Goal: Information Seeking & Learning: Learn about a topic

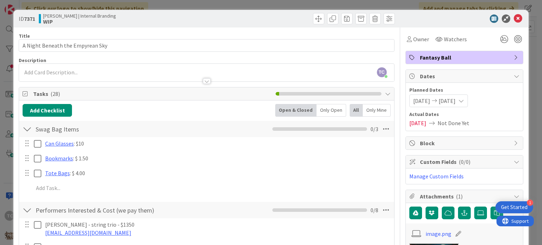
click at [277, 5] on div "ID 7371 [PERSON_NAME] | Internal Branding WIP Title 32 / 128 A Night Beneath th…" at bounding box center [271, 122] width 542 height 245
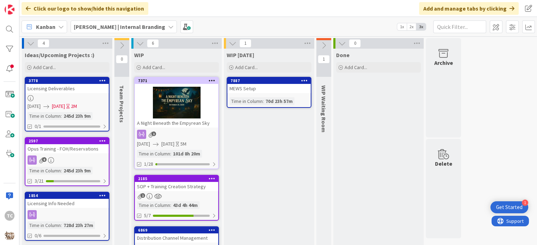
click at [105, 26] on b "[PERSON_NAME] | Internal Branding" at bounding box center [119, 26] width 91 height 7
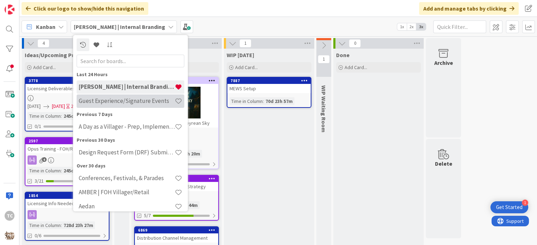
click at [131, 105] on div "Guest Experience/Signature Events" at bounding box center [131, 101] width 108 height 13
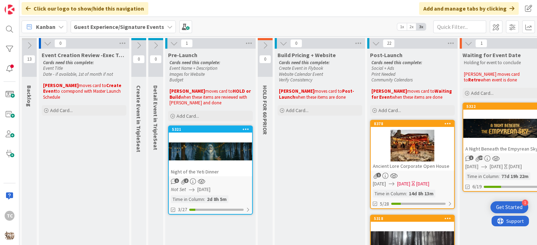
click at [208, 136] on div at bounding box center [210, 152] width 83 height 32
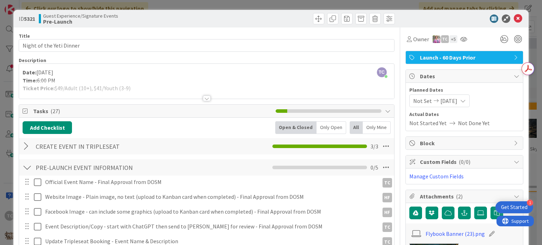
click at [296, 5] on div "ID 5321 Guest Experience/Signature Events Pre-Launch Title 24 / 128 Night of th…" at bounding box center [271, 122] width 542 height 245
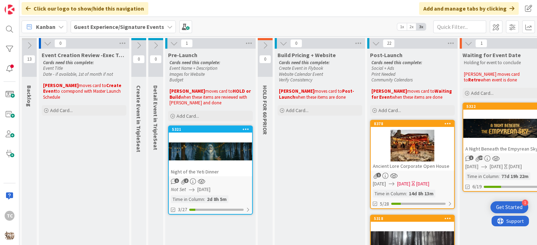
click at [211, 167] on div "Night of the Yeti Dinner" at bounding box center [210, 171] width 83 height 9
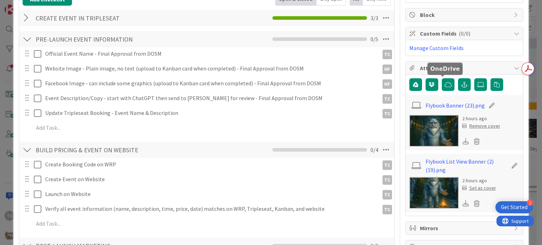
scroll to position [141, 0]
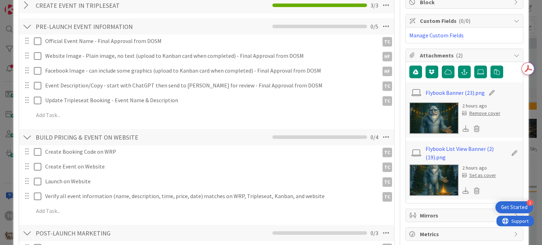
click at [435, 123] on img at bounding box center [434, 118] width 49 height 32
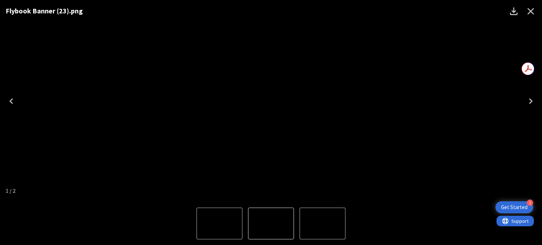
drag, startPoint x: 535, startPoint y: 15, endPoint x: 523, endPoint y: 22, distance: 13.9
click at [535, 15] on icon "Close" at bounding box center [531, 11] width 11 height 11
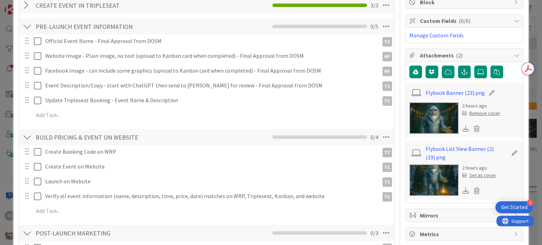
click at [427, 176] on img at bounding box center [434, 181] width 49 height 32
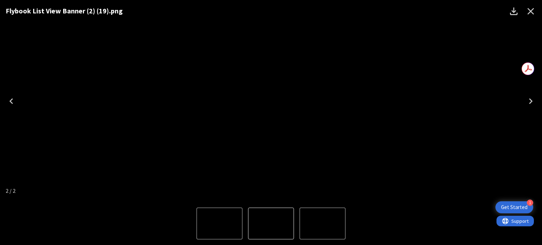
click at [535, 15] on icon "Close" at bounding box center [531, 11] width 11 height 11
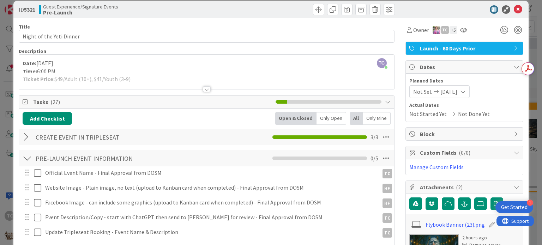
scroll to position [0, 0]
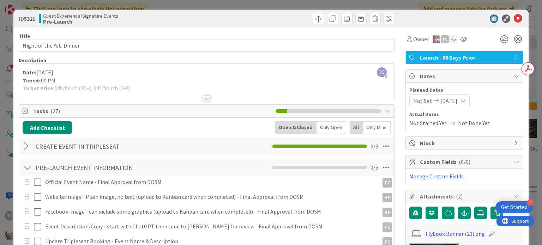
click at [203, 100] on div at bounding box center [207, 99] width 8 height 6
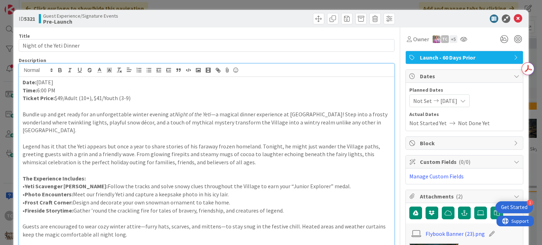
click at [404, 3] on div "ID 5321 Guest Experience/Signature Events Pre-Launch Title 24 / 128 Night of th…" at bounding box center [271, 122] width 542 height 245
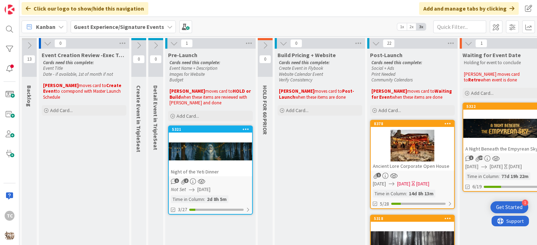
click at [203, 138] on div at bounding box center [210, 152] width 83 height 32
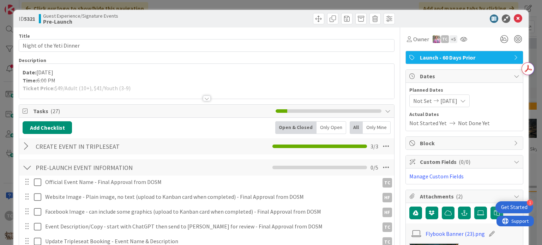
click at [203, 98] on div at bounding box center [207, 99] width 8 height 6
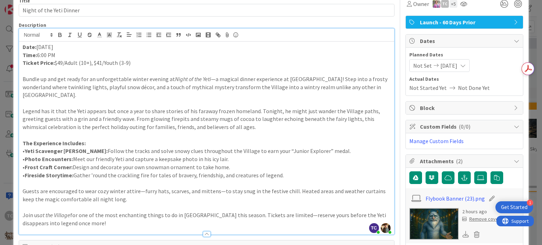
scroll to position [35, 0]
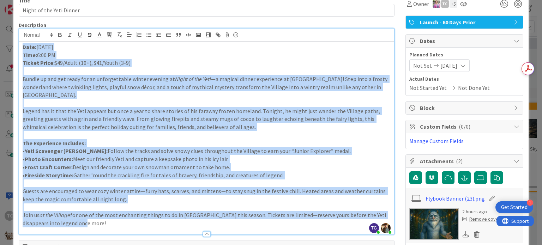
drag, startPoint x: 23, startPoint y: 47, endPoint x: 179, endPoint y: 226, distance: 237.6
click at [179, 226] on div "Date: [DATE] Time: 6:00 PM Ticket Price: $49/Adult (10+), $41/Youth (3-9) Bundl…" at bounding box center [206, 138] width 375 height 193
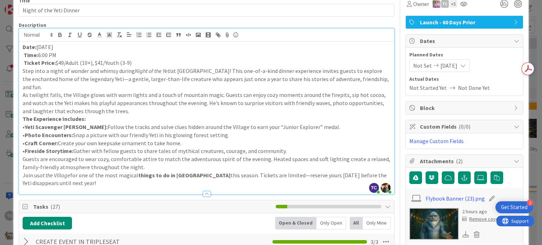
click at [151, 64] on p "Ticket Price: $49/Adult (10+), $41/Youth (3-9)" at bounding box center [207, 63] width 368 height 8
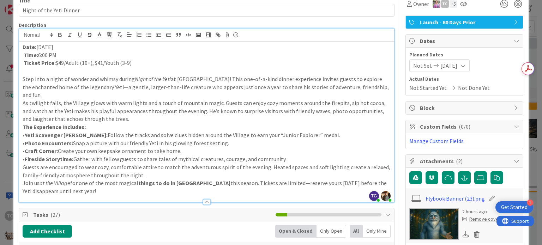
click at [52, 96] on p "Step into a night of wonder and whimsy during Night of the Yeti at [GEOGRAPHIC_…" at bounding box center [207, 87] width 368 height 24
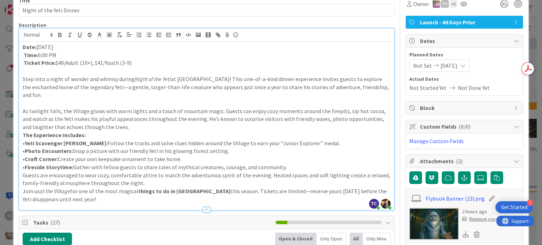
click at [130, 129] on p "As twilight falls, the Village glows with warm lights and a touch of mountain m…" at bounding box center [207, 119] width 368 height 24
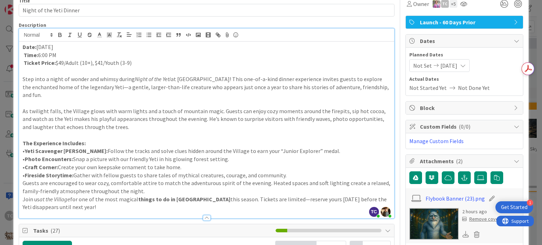
click at [295, 173] on p "• Fireside Storytime: Gather with fellow guests to share tales of mythical crea…" at bounding box center [207, 176] width 368 height 8
click at [22, 182] on div "Date: [DATE] Time: 6:00 PM Ticket Price: $49/Adult (10+), $41/Youth (3-9) Step …" at bounding box center [206, 130] width 375 height 177
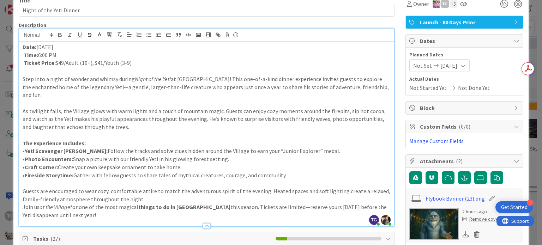
click at [159, 197] on p "Guests are encouraged to wear cozy, comfortable attire to match the adventurous…" at bounding box center [207, 196] width 368 height 16
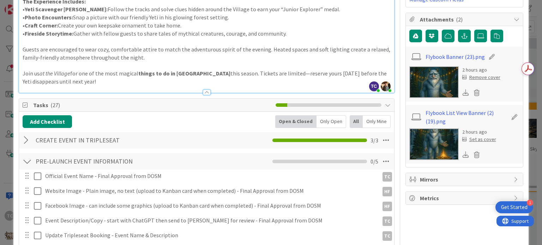
scroll to position [141, 0]
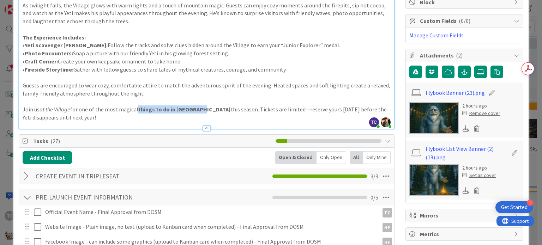
drag, startPoint x: 197, startPoint y: 111, endPoint x: 138, endPoint y: 113, distance: 58.6
click at [138, 113] on p "Join us at the Village for one of the most magical things to do in [GEOGRAPHIC_…" at bounding box center [207, 114] width 368 height 16
click at [199, 112] on p "Join us at the Village for one of the most magical things to do in [GEOGRAPHIC_…" at bounding box center [207, 114] width 368 height 16
drag, startPoint x: 197, startPoint y: 110, endPoint x: 138, endPoint y: 113, distance: 59.0
click at [138, 113] on p "Join us at the Village for one of the most magical things to do in [GEOGRAPHIC_…" at bounding box center [207, 114] width 368 height 16
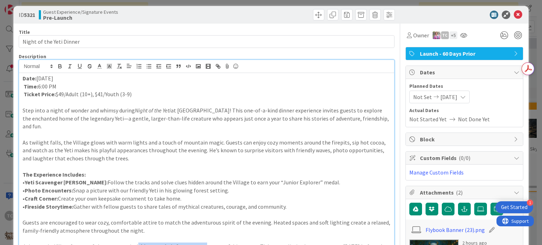
scroll to position [0, 0]
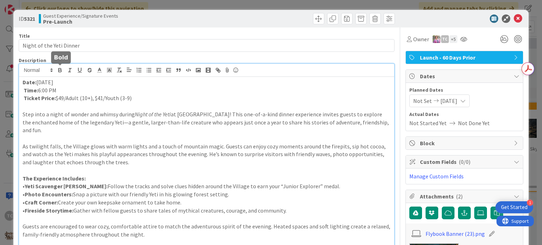
click at [57, 68] on icon "button" at bounding box center [60, 70] width 6 height 6
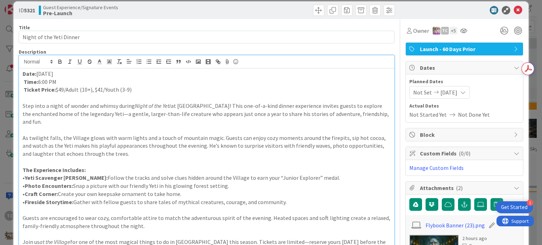
click at [210, 161] on p at bounding box center [207, 162] width 368 height 8
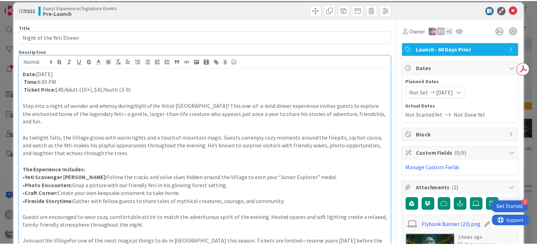
scroll to position [137, 0]
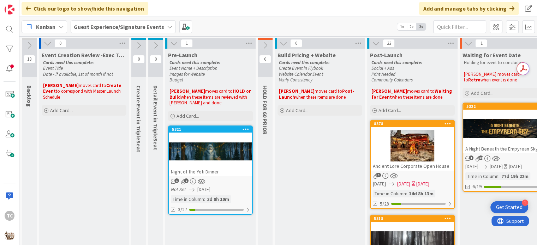
click at [229, 171] on div "Night of the Yeti Dinner" at bounding box center [210, 171] width 83 height 9
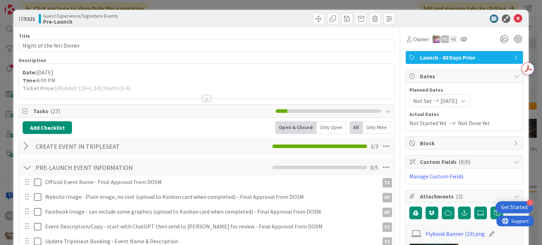
click at [203, 99] on div at bounding box center [207, 99] width 8 height 6
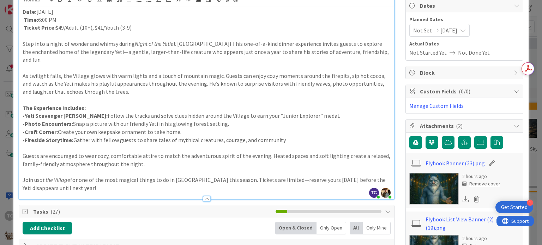
scroll to position [106, 0]
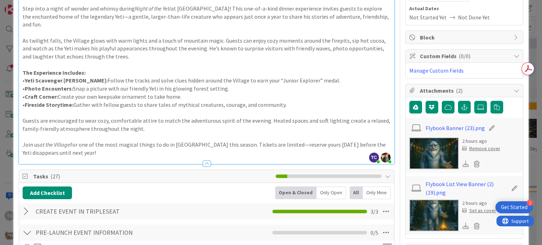
click at [204, 32] on p at bounding box center [207, 33] width 368 height 8
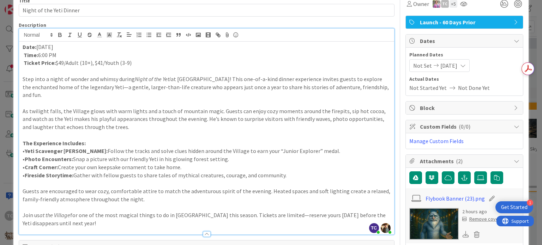
scroll to position [71, 0]
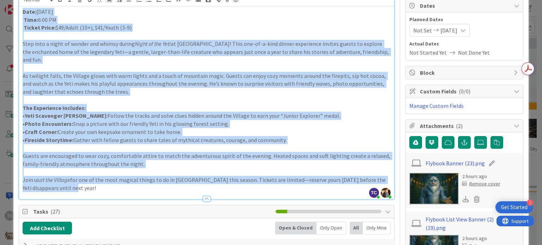
drag, startPoint x: 21, startPoint y: 12, endPoint x: 206, endPoint y: 195, distance: 260.0
click at [206, 195] on div "Description TC [PERSON_NAME] joined 2 m ago [PERSON_NAME] joined 7 m ago Date: …" at bounding box center [207, 93] width 376 height 213
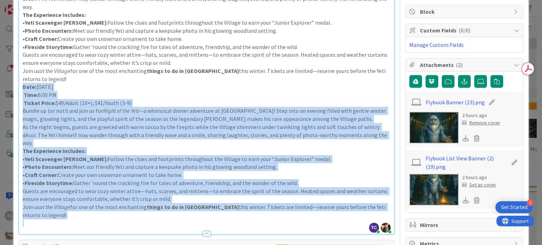
scroll to position [143, 0]
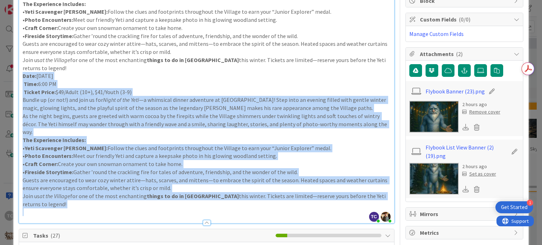
drag, startPoint x: 23, startPoint y: 79, endPoint x: 237, endPoint y: 239, distance: 266.8
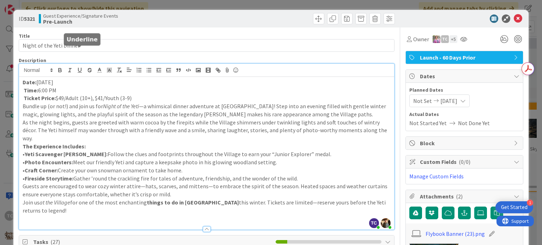
scroll to position [35, 0]
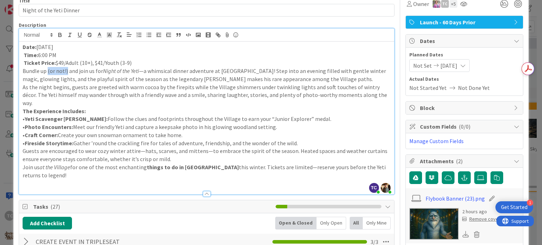
drag, startPoint x: 48, startPoint y: 72, endPoint x: 67, endPoint y: 72, distance: 19.4
click at [67, 72] on p "Bundle up (or not!) and join us for Night of the Yeti —a whimsical dinner adven…" at bounding box center [207, 75] width 368 height 16
click at [147, 60] on p "Ticket Price: $49/Adult (10+), $41/Youth (3-9)" at bounding box center [207, 63] width 368 height 8
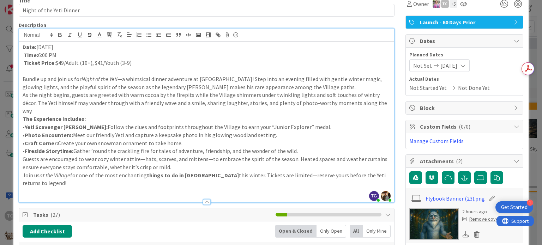
click at [335, 88] on p "Bundle up and join us for Night of the Yeti —a whimsical dinner adventure at [G…" at bounding box center [207, 83] width 368 height 16
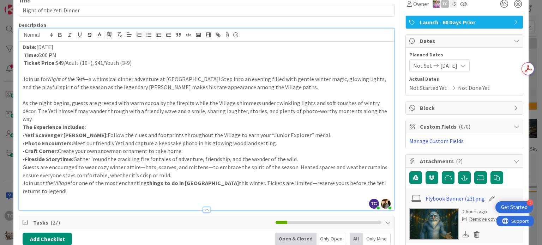
click at [378, 108] on p "As the night begins, guests are greeted with warm cocoa by the firepits while t…" at bounding box center [207, 111] width 368 height 24
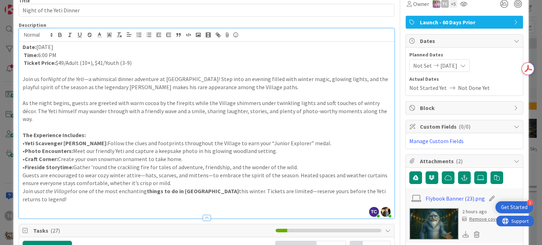
click at [23, 172] on p "Guests are encouraged to wear cozy winter attire—hats, scarves, and mittens—to …" at bounding box center [207, 180] width 368 height 16
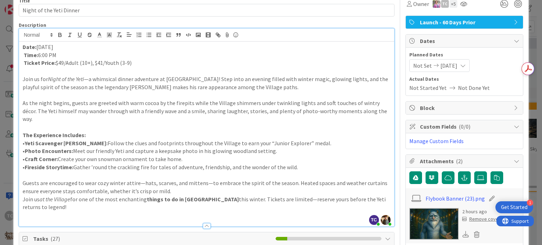
click at [179, 185] on p "Guests are encouraged to wear cozy winter attire—hats, scarves, and mittens—to …" at bounding box center [207, 187] width 368 height 16
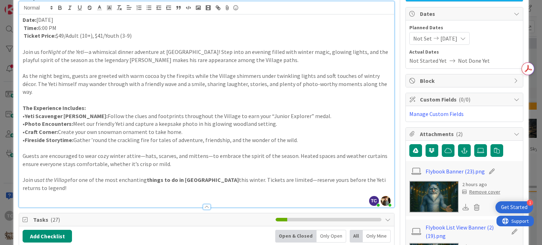
scroll to position [71, 0]
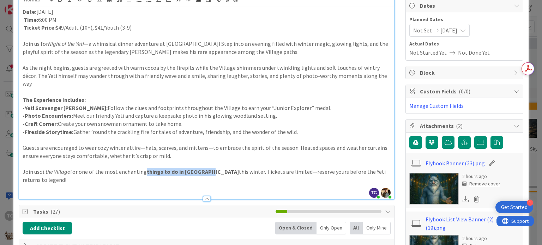
drag, startPoint x: 146, startPoint y: 162, endPoint x: 205, endPoint y: 164, distance: 59.0
click at [205, 168] on strong "things to do in [GEOGRAPHIC_DATA]" at bounding box center [193, 171] width 92 height 7
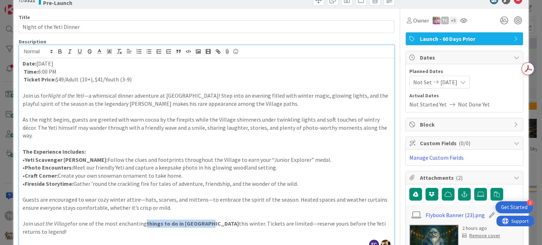
scroll to position [0, 0]
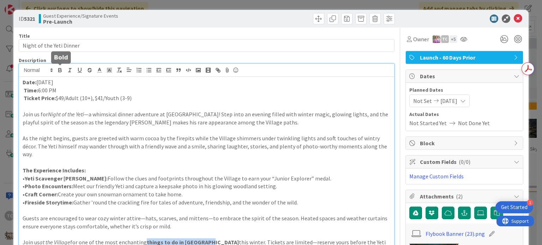
click at [60, 70] on icon "button" at bounding box center [60, 71] width 3 height 2
click at [205, 111] on p "Join us for Night of the Yeti —a whimsical dinner adventure at [GEOGRAPHIC_DATA…" at bounding box center [207, 119] width 368 height 16
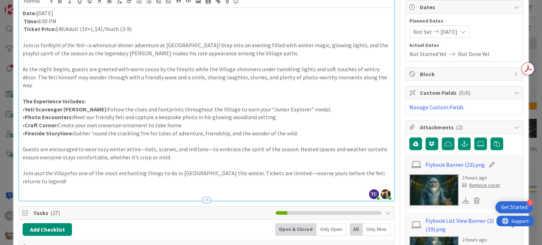
scroll to position [71, 0]
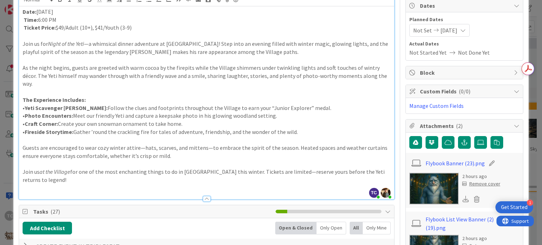
click at [20, 17] on div "Date: [DATE] Time: 6:00 PM Ticket Price: $49/Adult (10+), $41/Youth (3-9) Join …" at bounding box center [206, 102] width 375 height 193
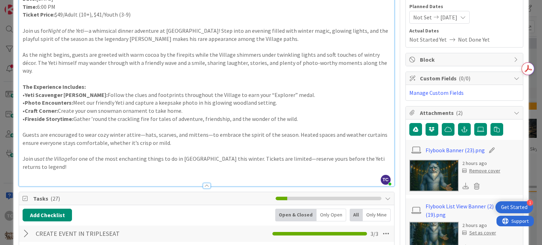
scroll to position [106, 0]
